Goal: Task Accomplishment & Management: Manage account settings

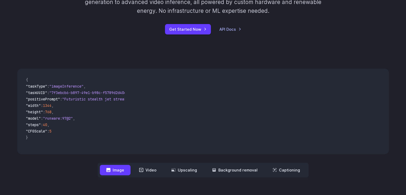
scroll to position [133, 0]
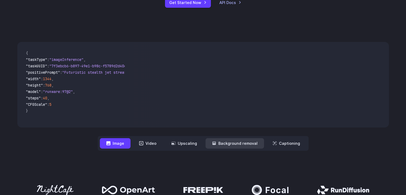
click at [236, 144] on button "Background removal" at bounding box center [235, 143] width 58 height 10
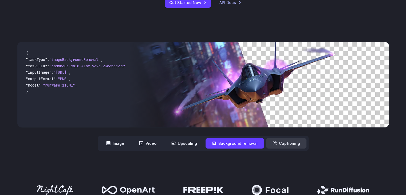
click at [281, 146] on button "Captioning" at bounding box center [286, 143] width 40 height 10
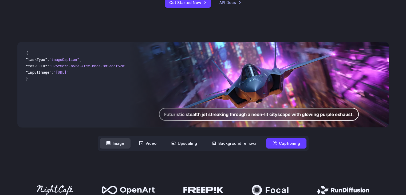
click at [120, 143] on button "Image" at bounding box center [115, 143] width 31 height 10
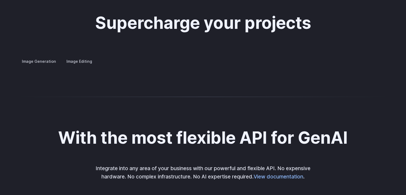
scroll to position [1041, 0]
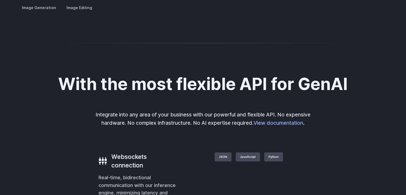
click at [0, 0] on button "Go to 1 of 4" at bounding box center [0, 0] width 0 height 0
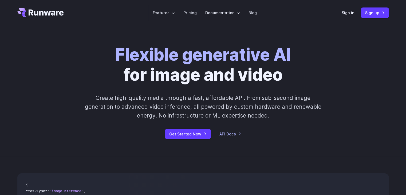
scroll to position [0, 0]
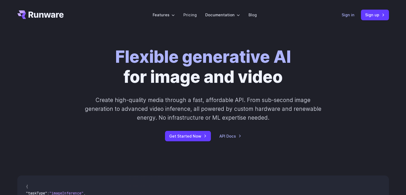
click at [350, 14] on link "Sign in" at bounding box center [348, 15] width 13 height 6
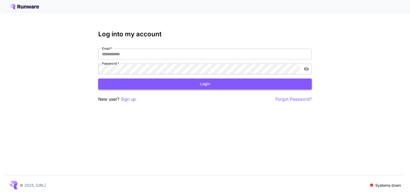
type input "**********"
click at [187, 84] on button "Login" at bounding box center [205, 83] width 214 height 11
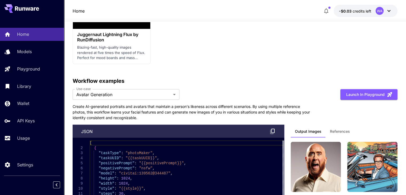
scroll to position [1687, 0]
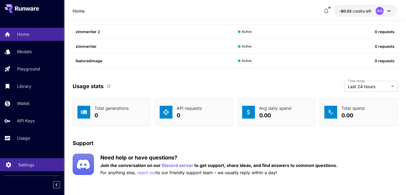
click at [33, 163] on p "Settings" at bounding box center [26, 164] width 16 height 6
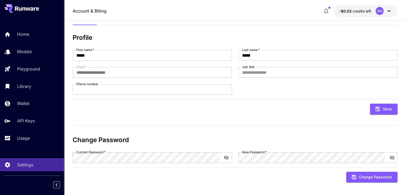
scroll to position [25, 0]
